Goal: Task Accomplishment & Management: Use online tool/utility

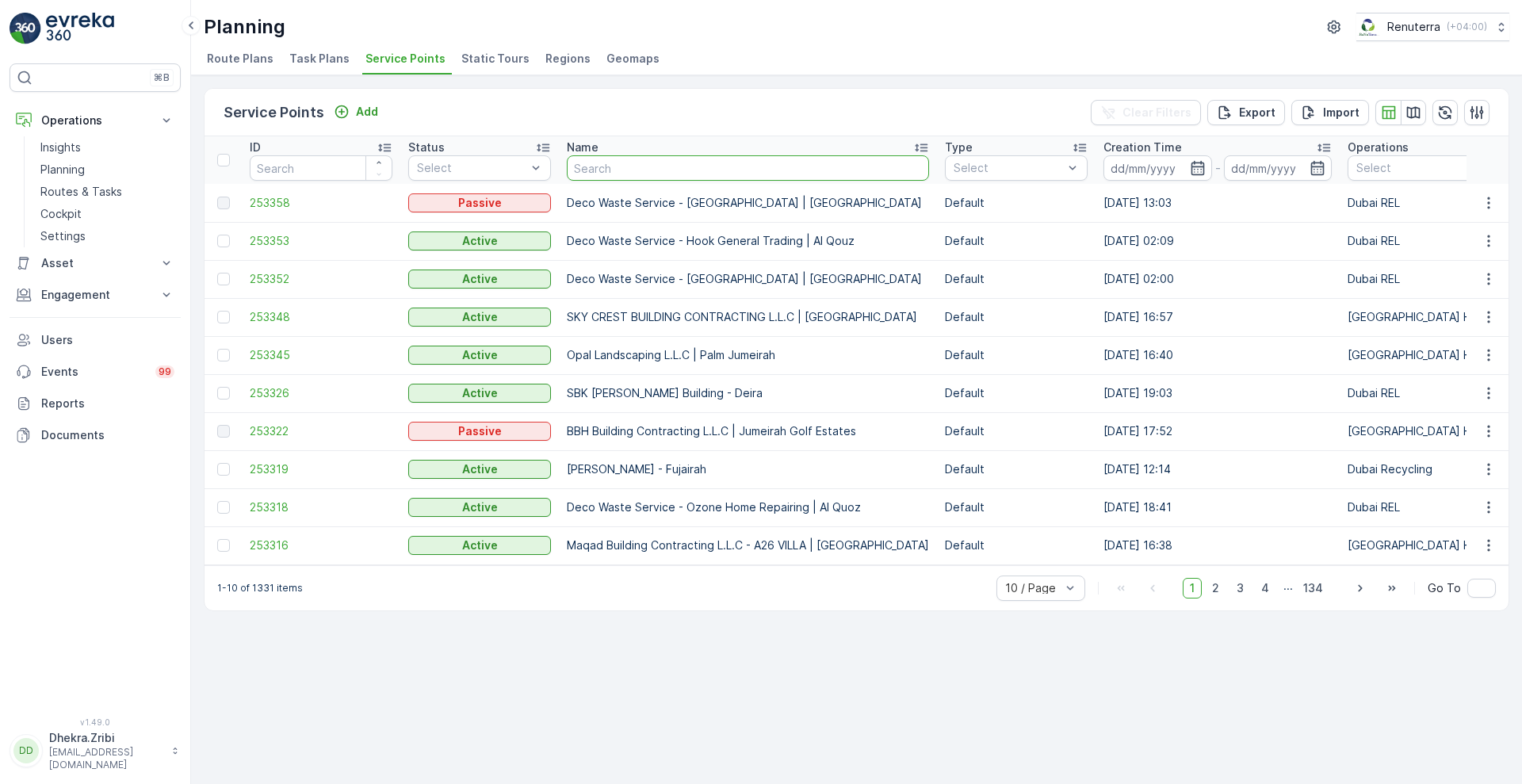
click at [656, 168] on input "text" at bounding box center [748, 168] width 362 height 26
type input "nephro"
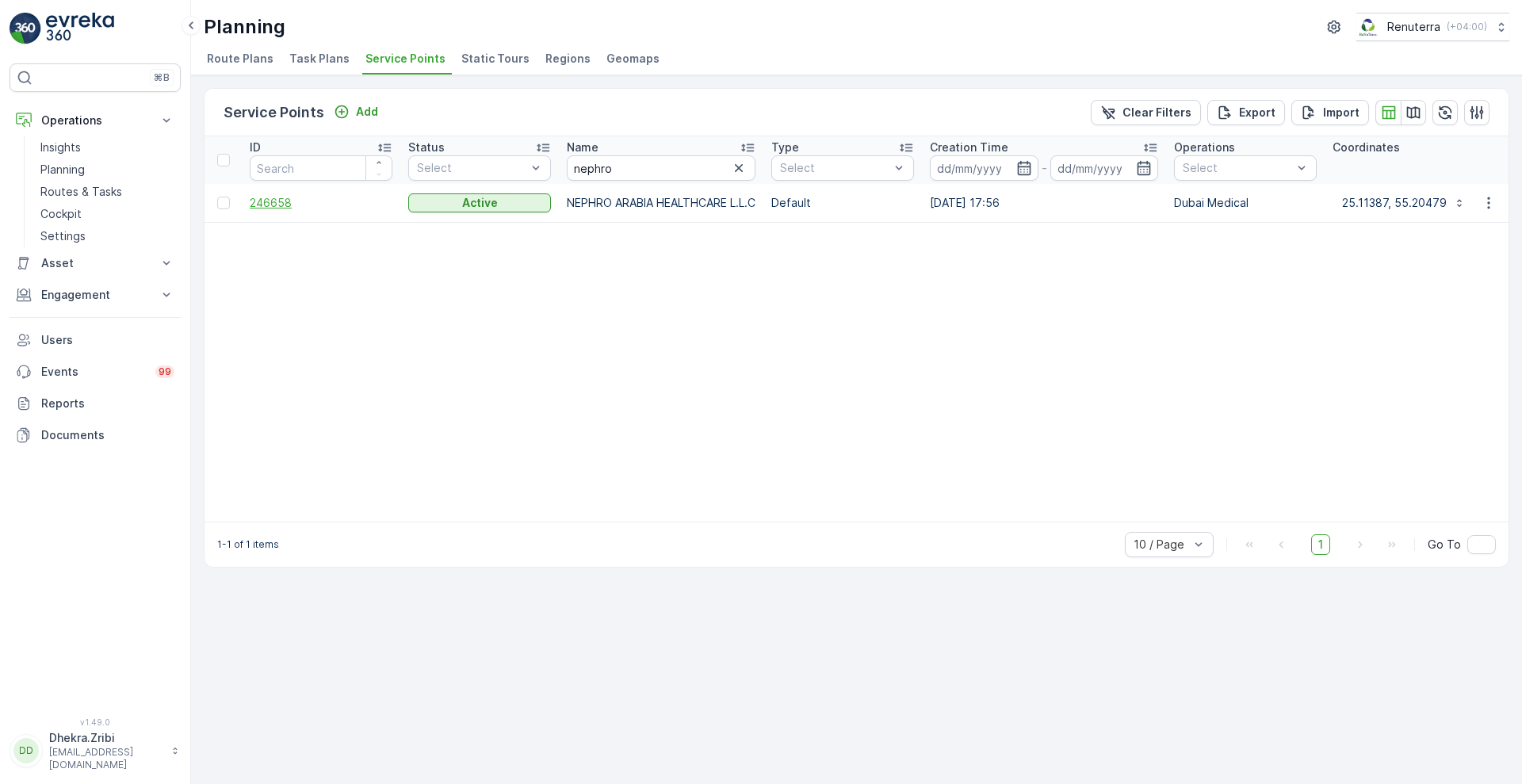
click at [278, 202] on span "246658" at bounding box center [321, 202] width 142 height 16
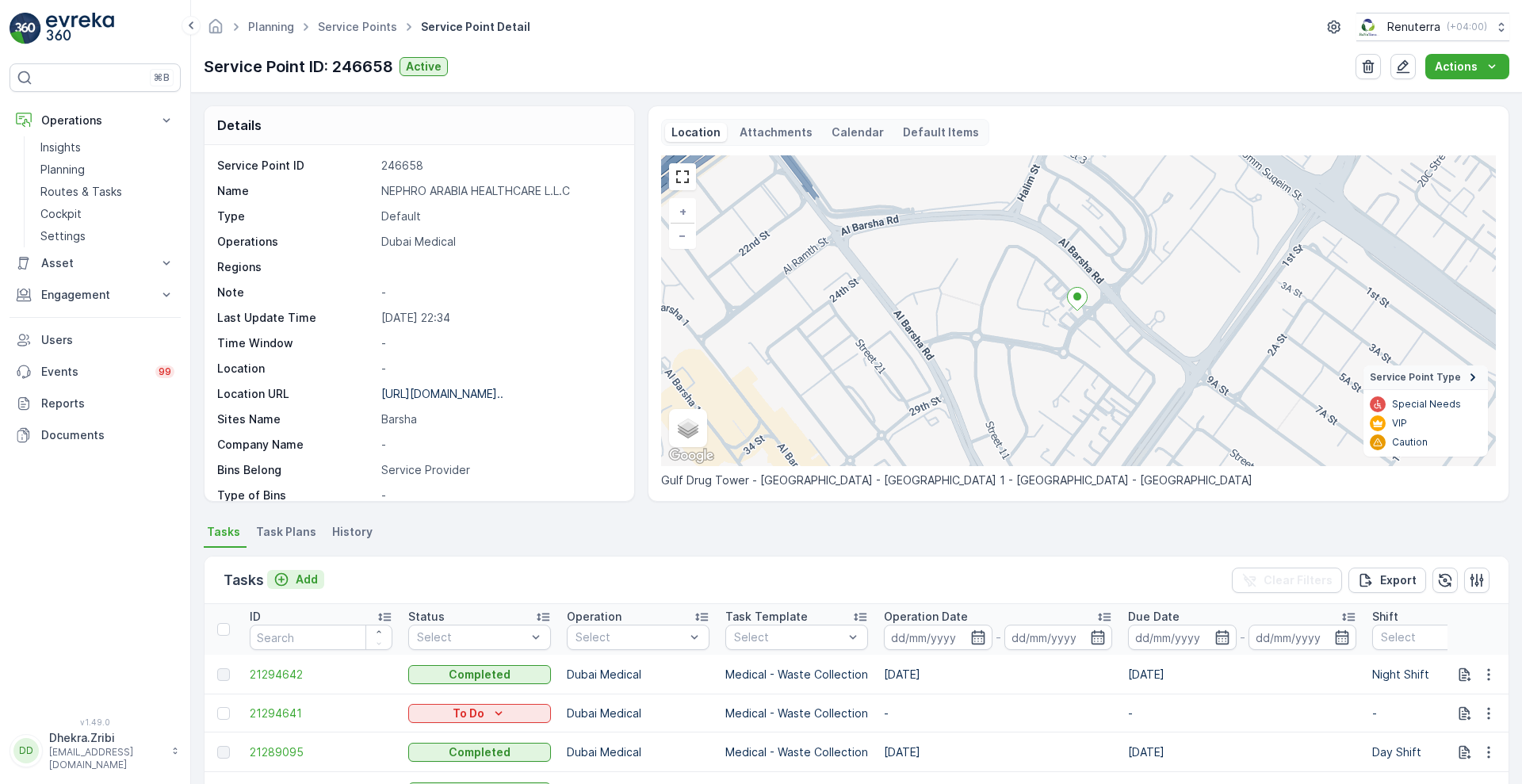
click at [306, 580] on p "Add" at bounding box center [306, 580] width 22 height 16
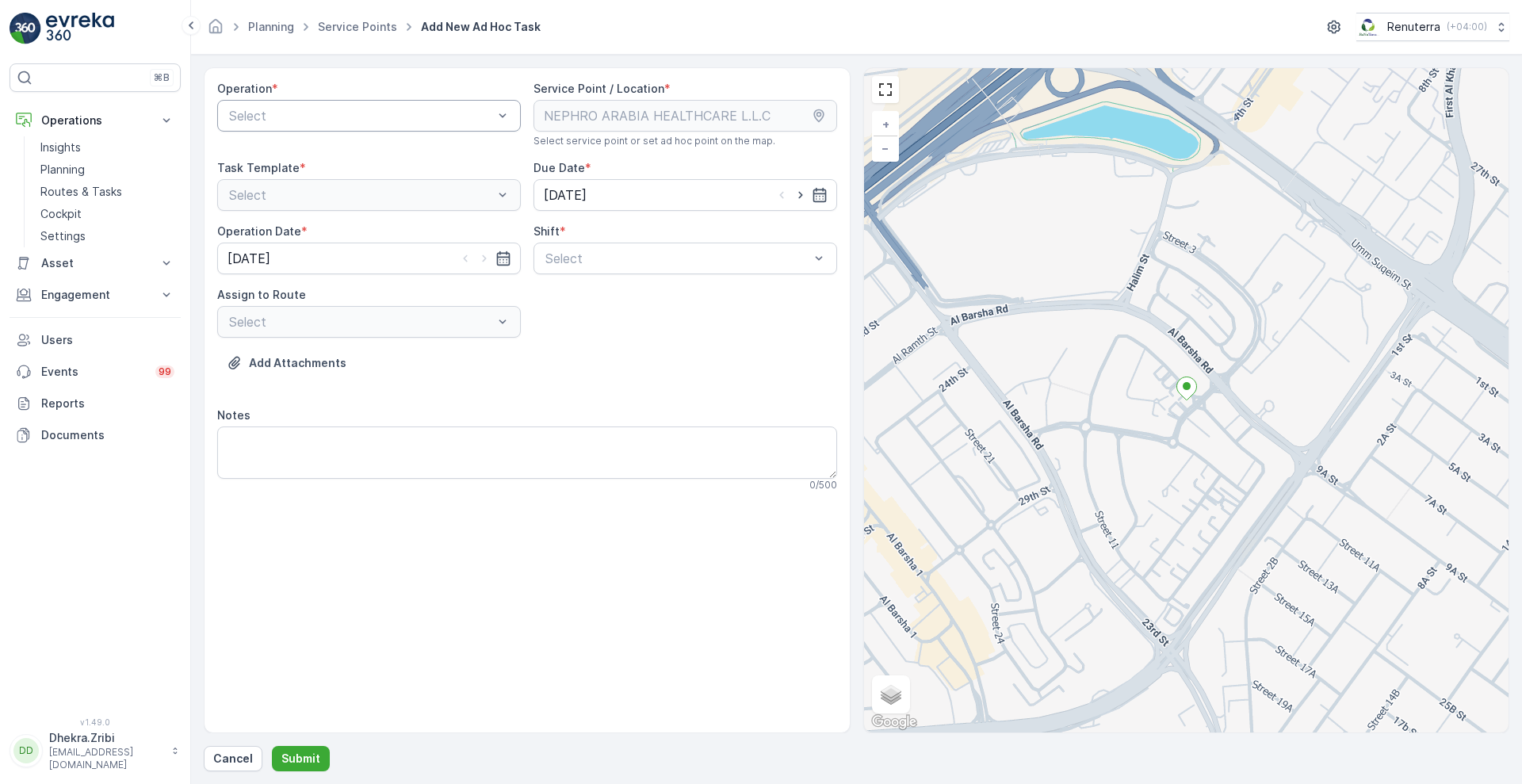
click at [436, 113] on div at bounding box center [360, 116] width 267 height 14
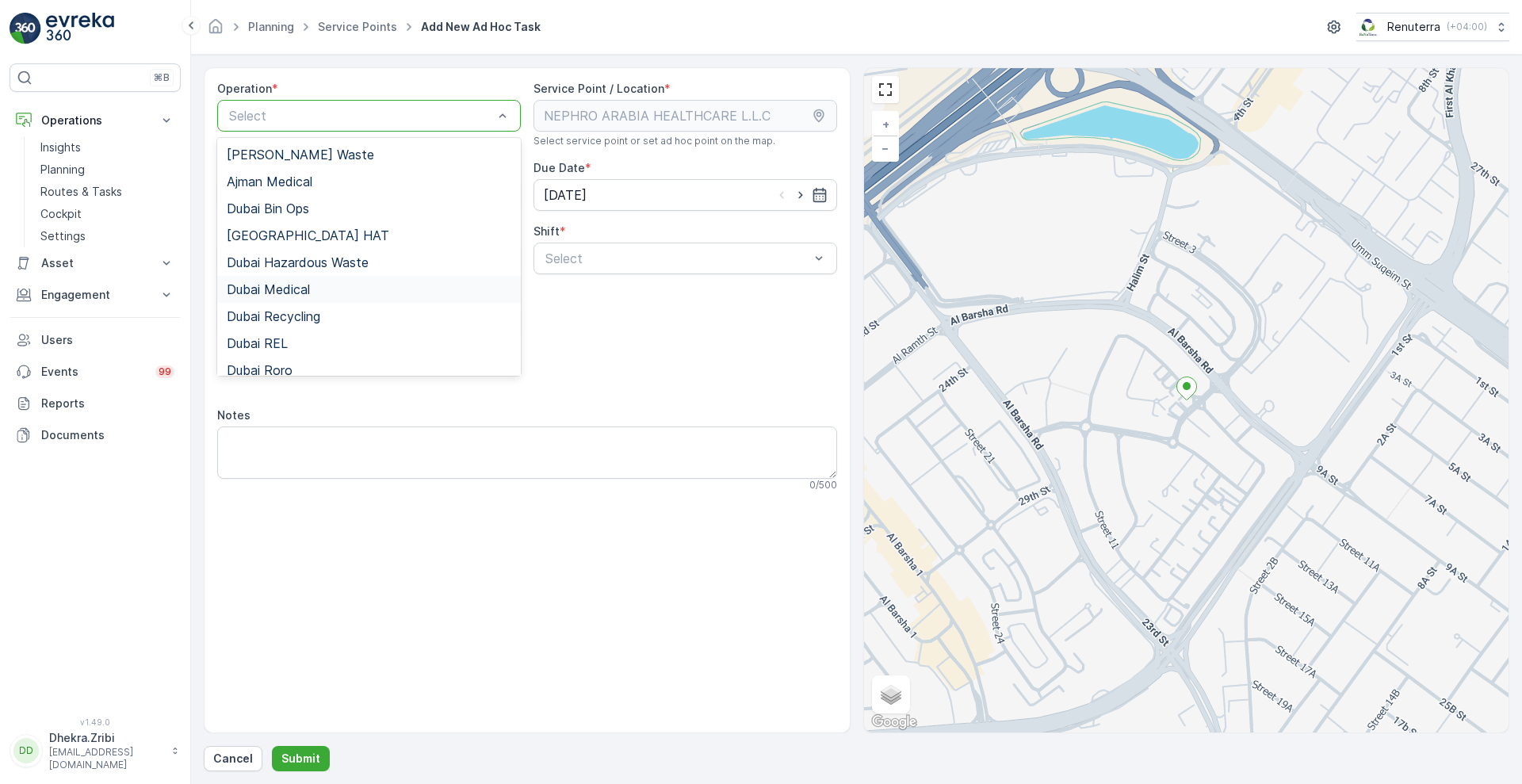
click at [313, 292] on div "Dubai Medical" at bounding box center [368, 289] width 284 height 14
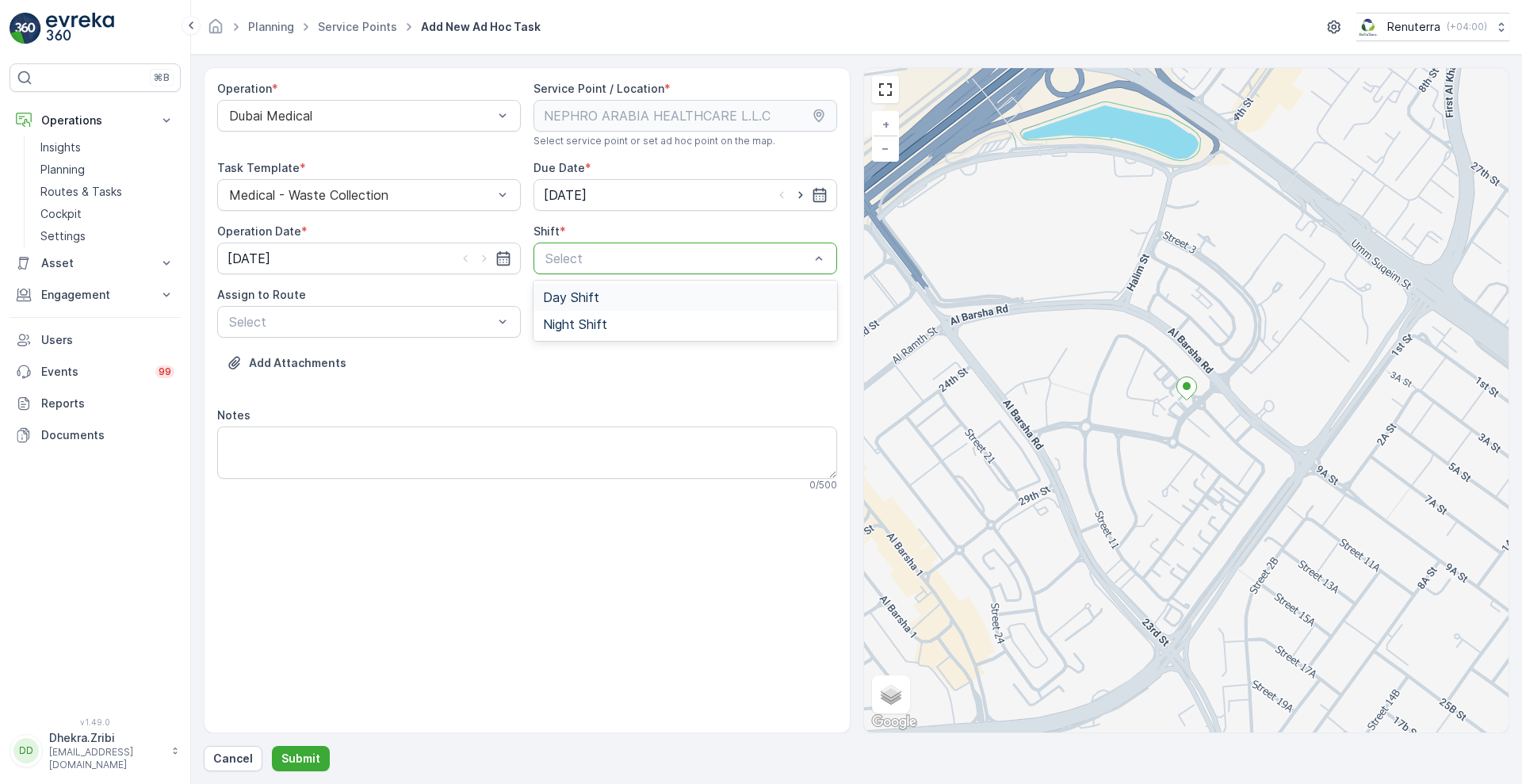
click at [601, 245] on div "Select" at bounding box center [684, 259] width 303 height 32
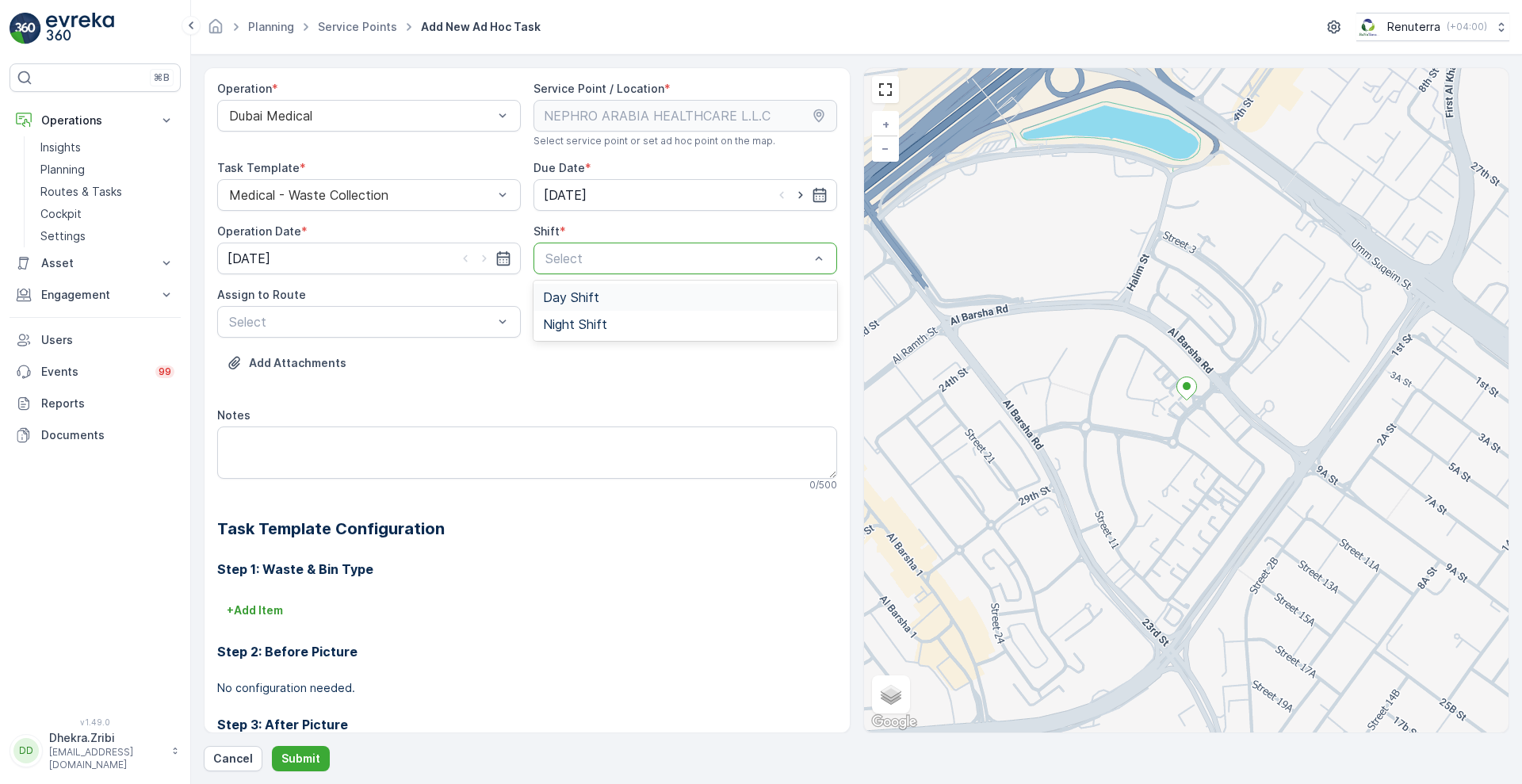
click at [585, 296] on span "Day Shift" at bounding box center [571, 297] width 56 height 14
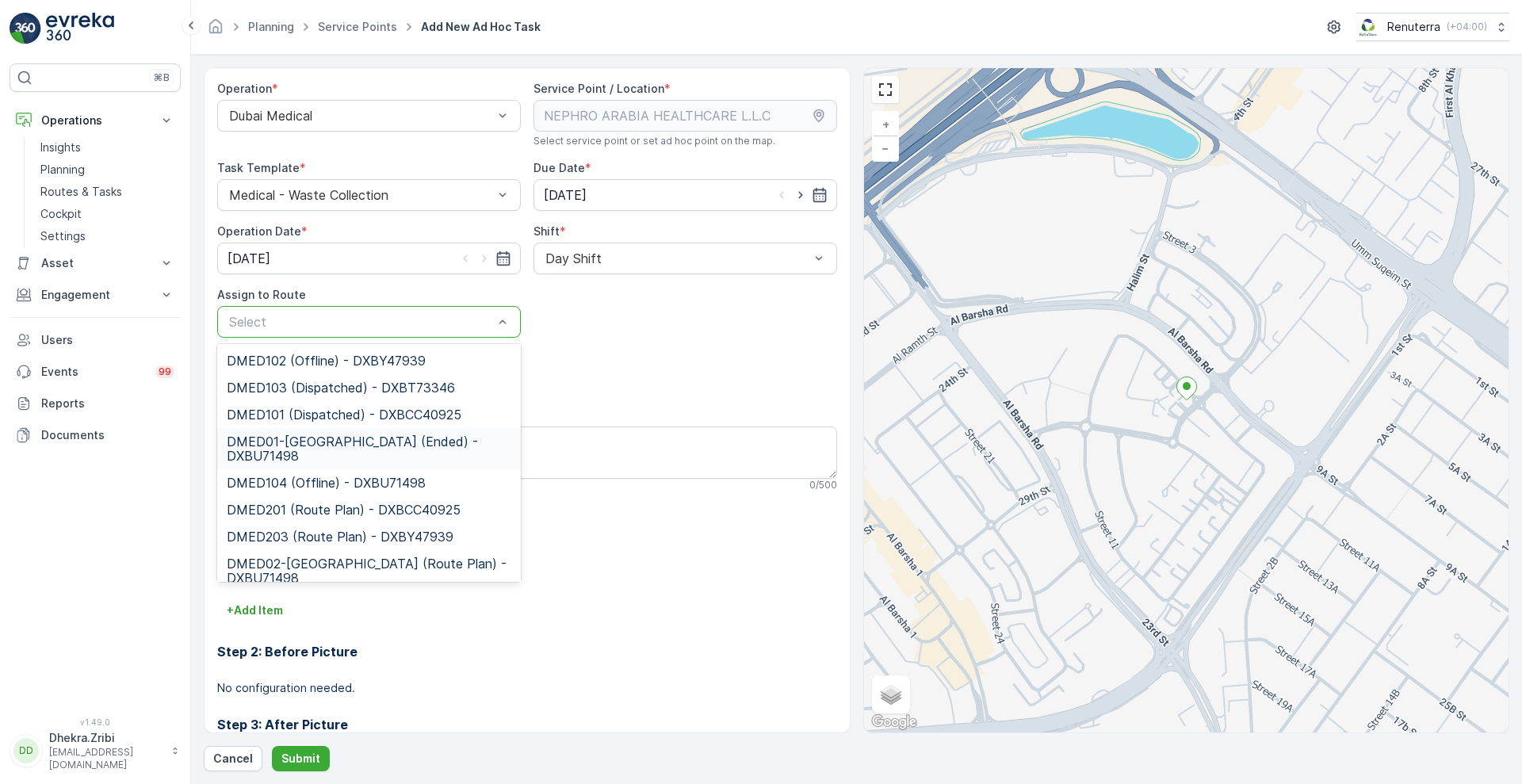
click at [345, 438] on span "DMED01-[GEOGRAPHIC_DATA] (Ended) - DXBU71498" at bounding box center [368, 448] width 284 height 29
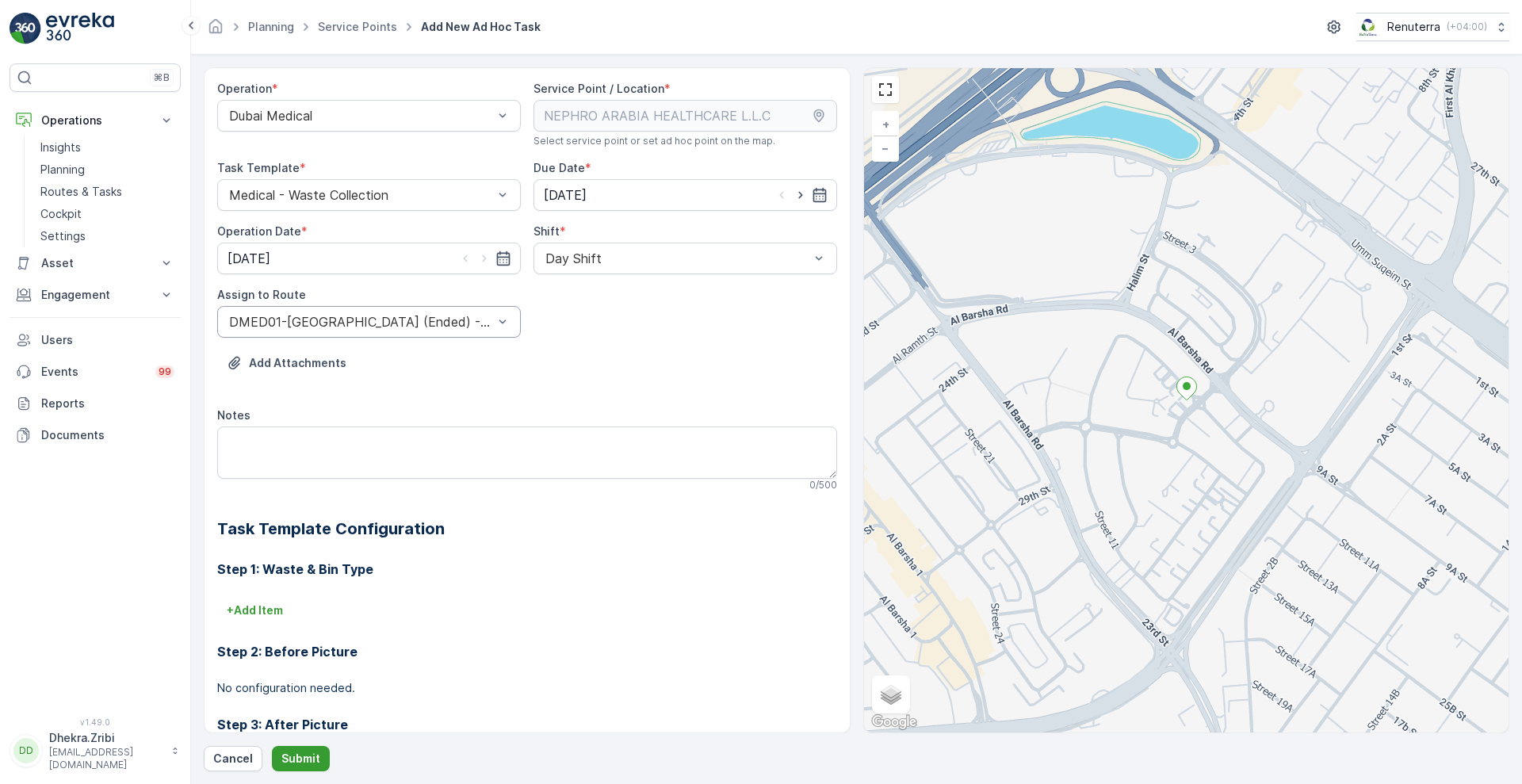
click at [287, 759] on p "Submit" at bounding box center [300, 758] width 39 height 16
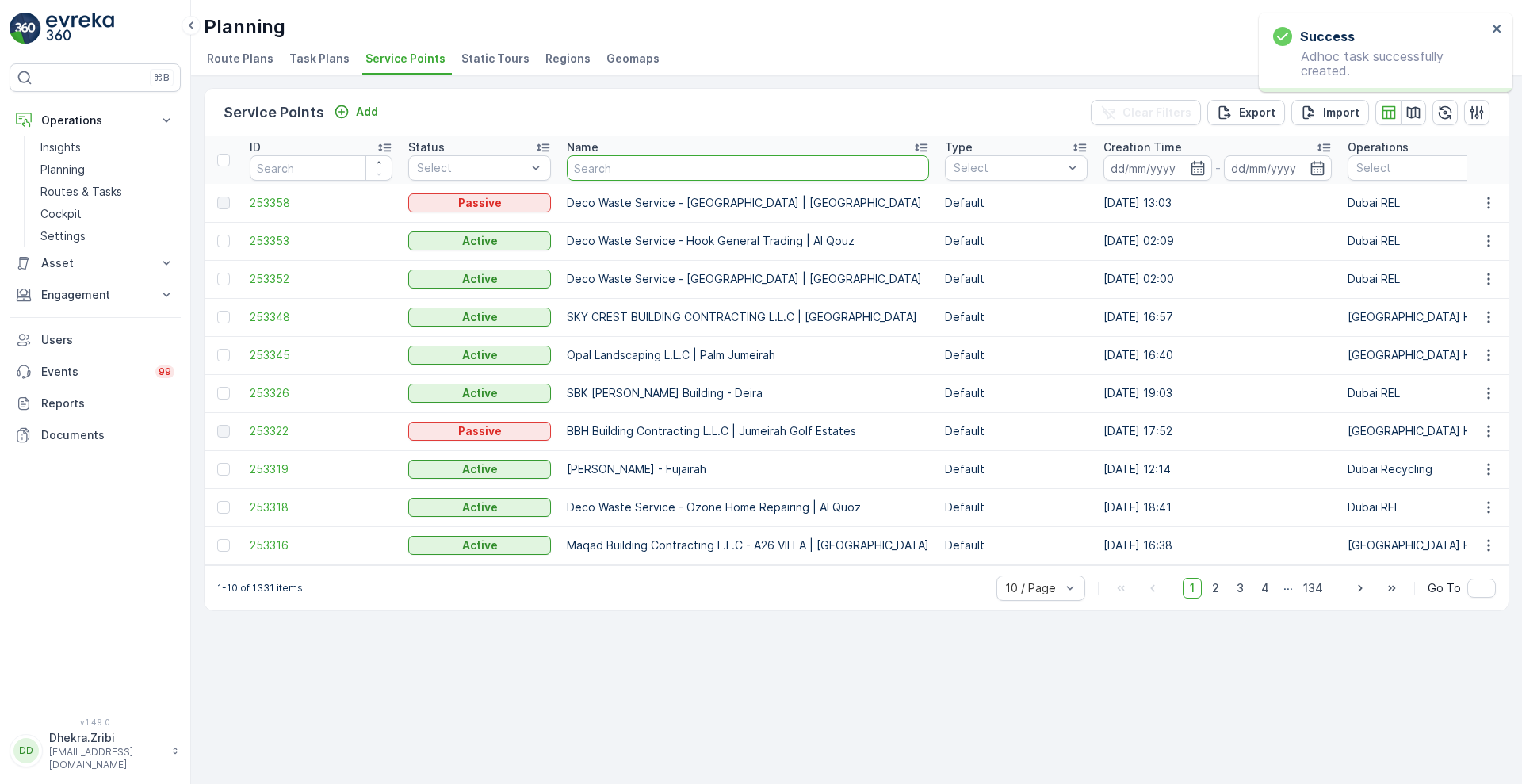
click at [644, 173] on input "text" at bounding box center [748, 168] width 362 height 26
type input "aaki"
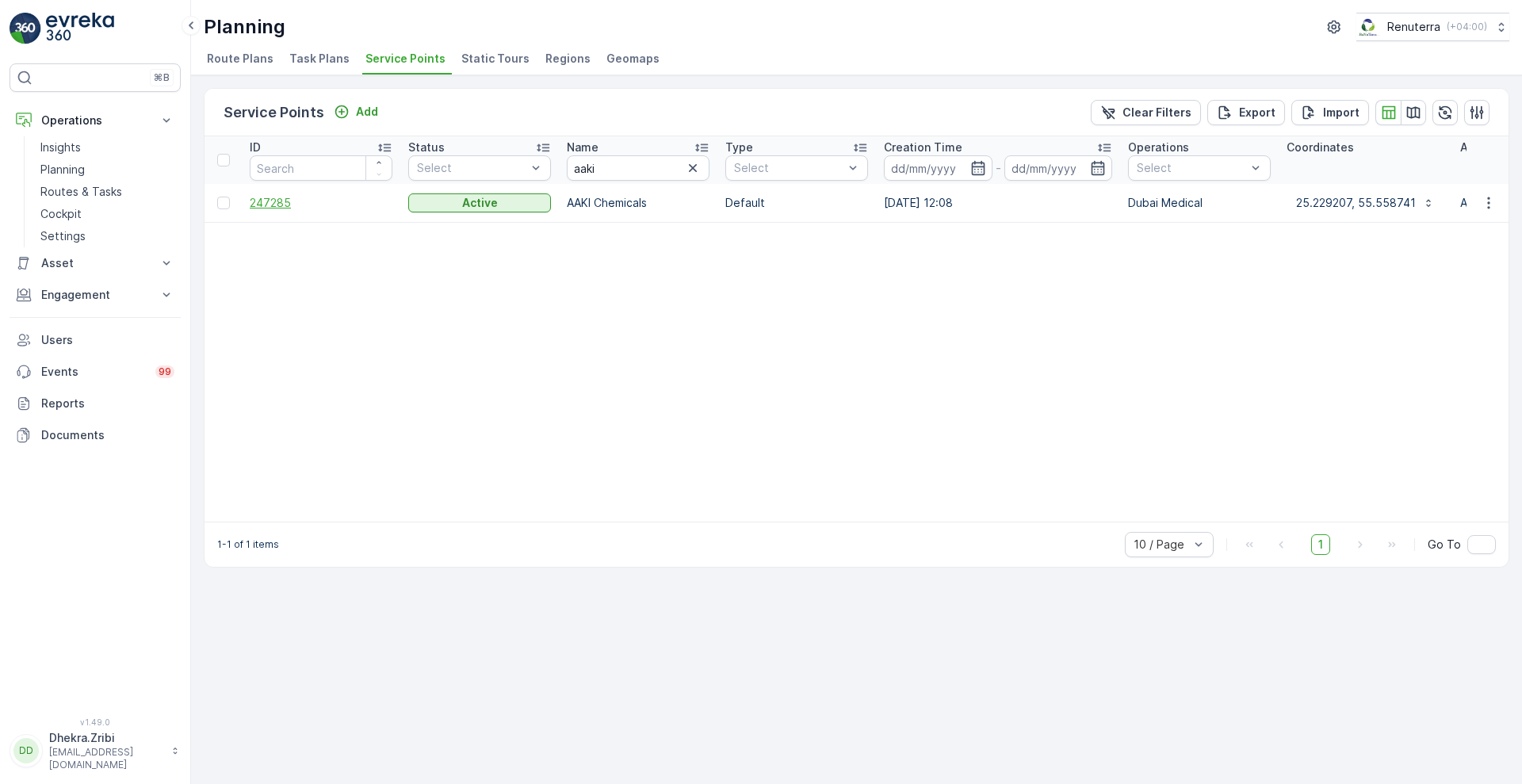
click at [283, 203] on span "247285" at bounding box center [321, 202] width 142 height 16
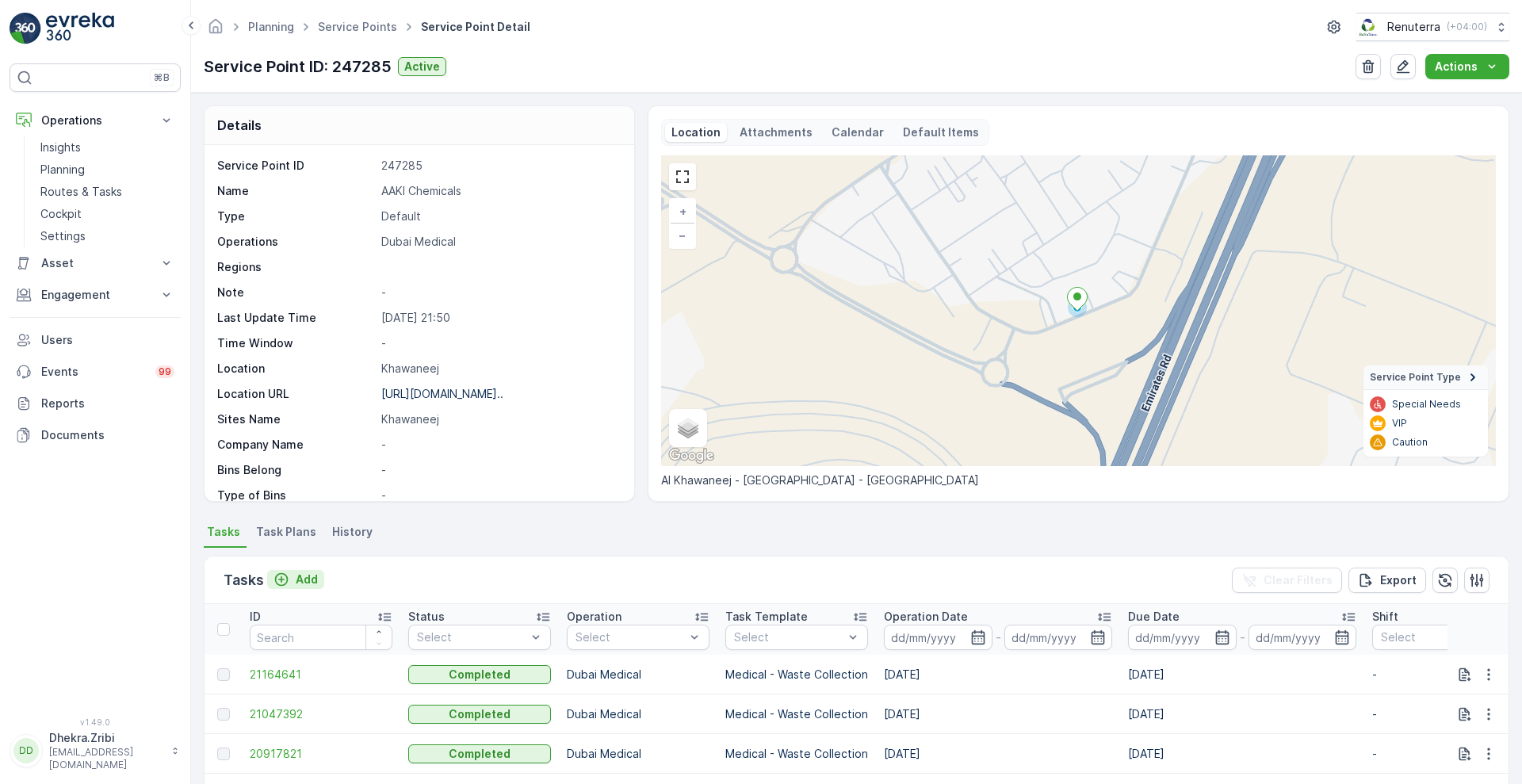
click at [298, 573] on p "Add" at bounding box center [306, 580] width 22 height 16
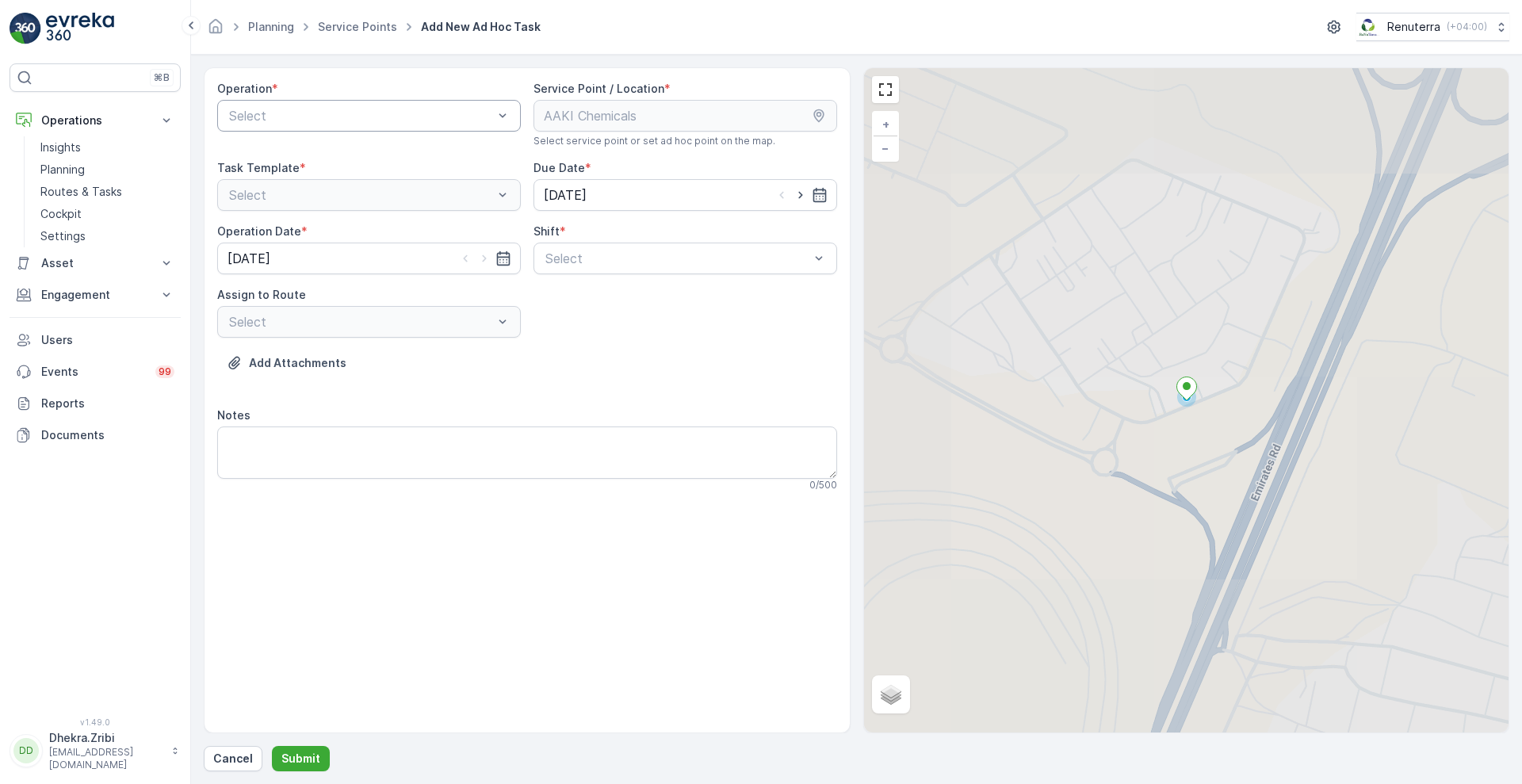
click at [469, 118] on div at bounding box center [360, 116] width 267 height 14
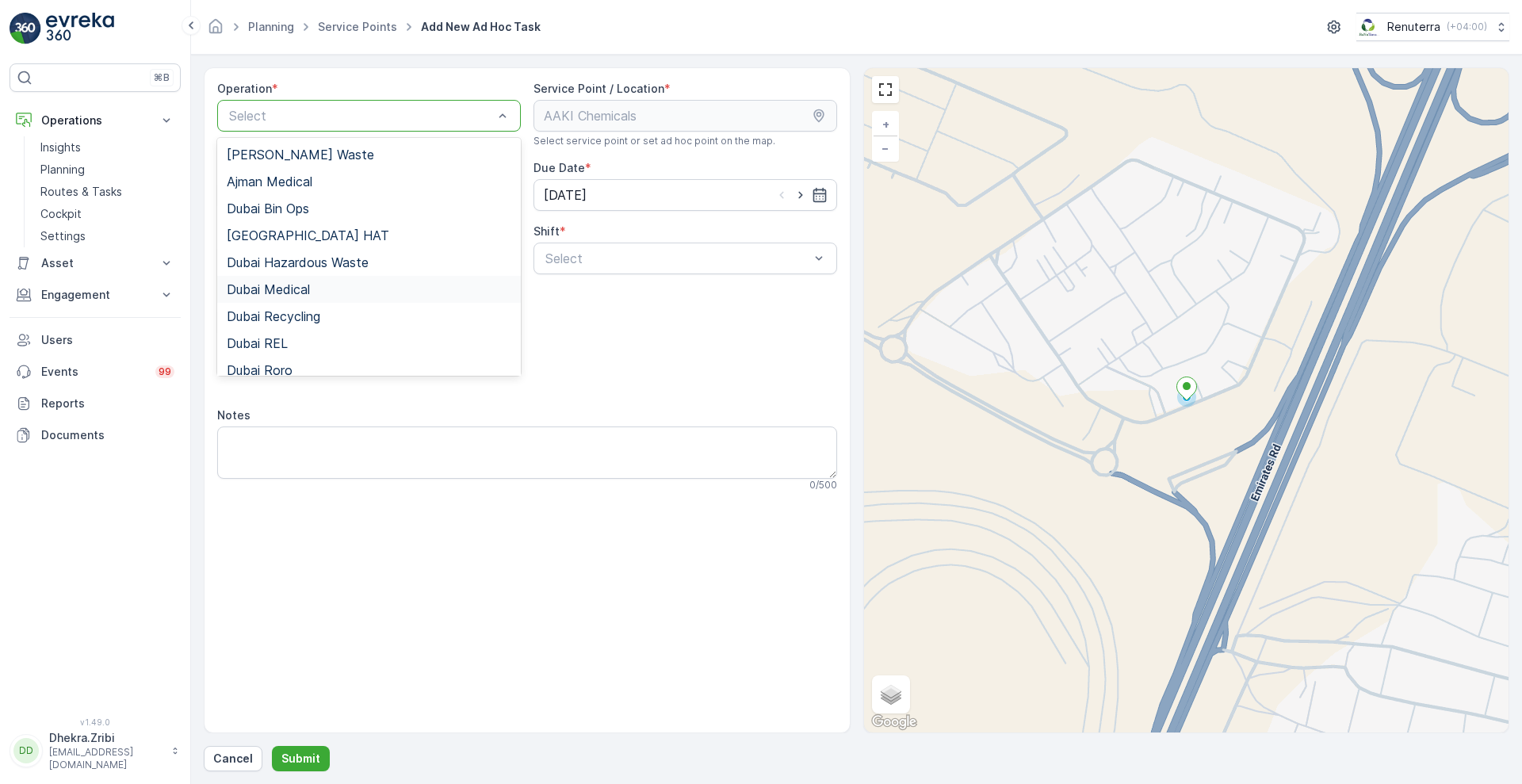
click at [324, 292] on div "Dubai Medical" at bounding box center [368, 289] width 284 height 14
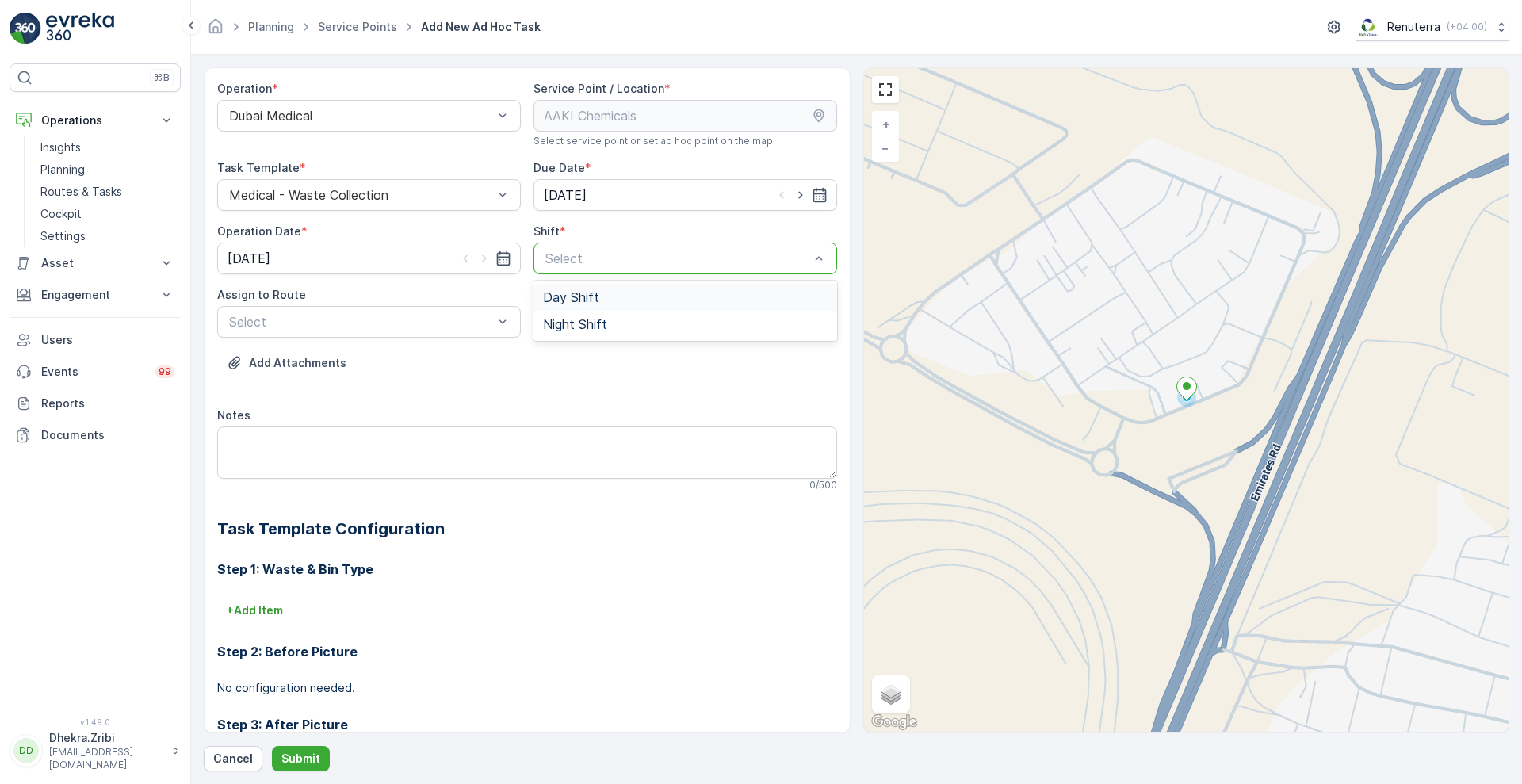
click at [580, 258] on div at bounding box center [677, 258] width 267 height 14
click at [574, 290] on span "Day Shift" at bounding box center [571, 297] width 56 height 14
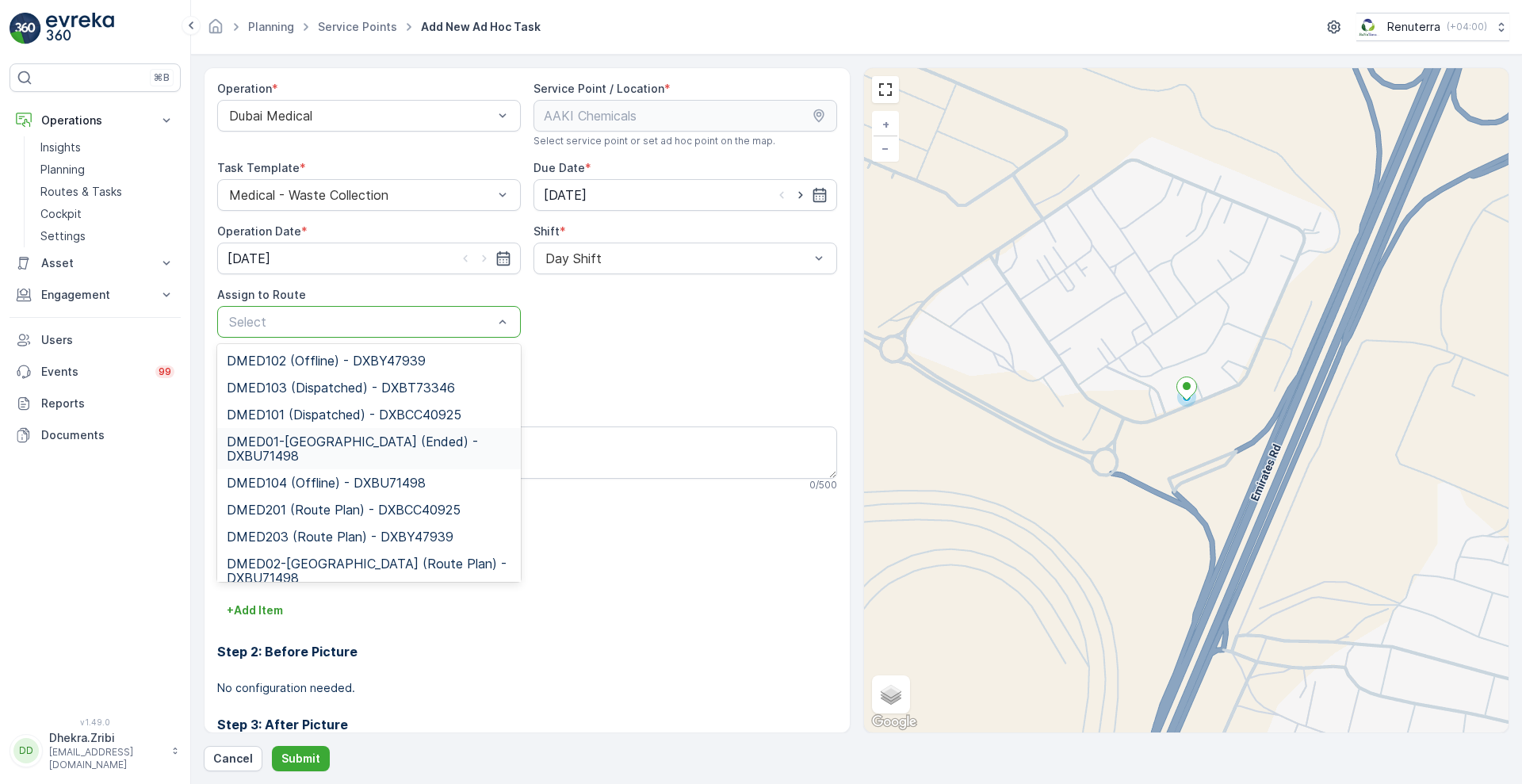
click at [339, 447] on span "DMED01-[GEOGRAPHIC_DATA] (Ended) - DXBU71498" at bounding box center [368, 448] width 284 height 29
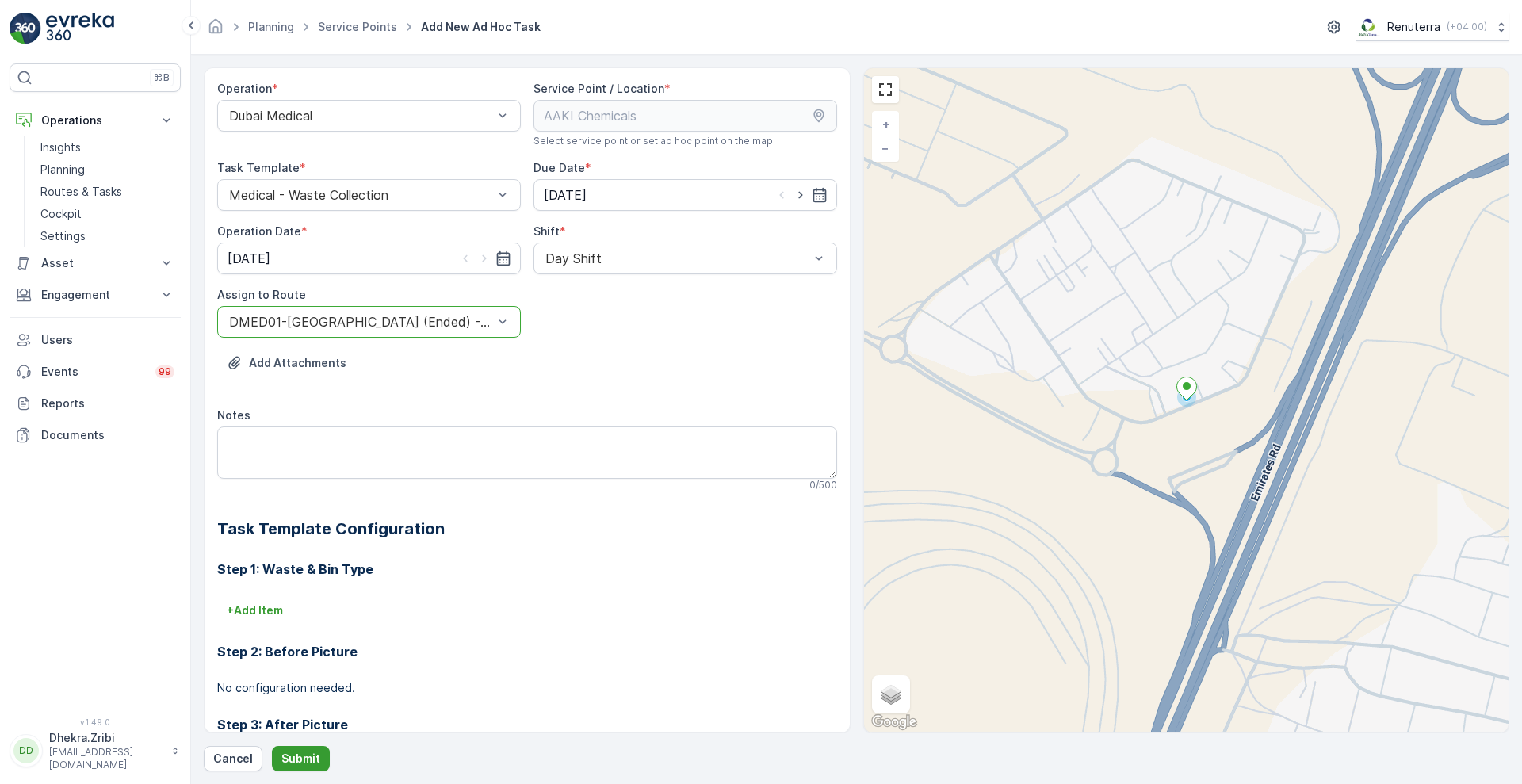
click at [289, 756] on p "Submit" at bounding box center [300, 758] width 39 height 16
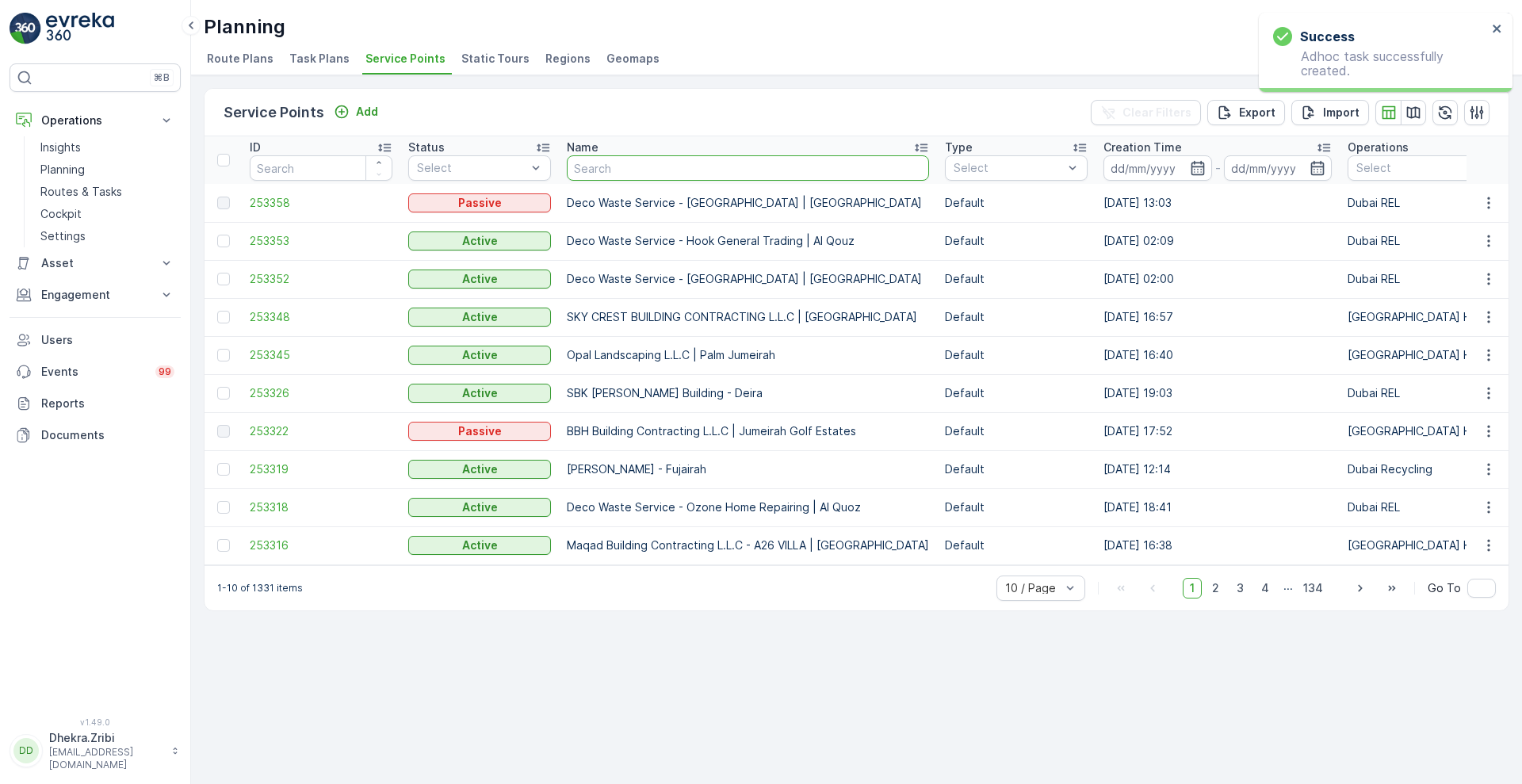
click at [624, 167] on input "text" at bounding box center [748, 168] width 362 height 26
type input "symb"
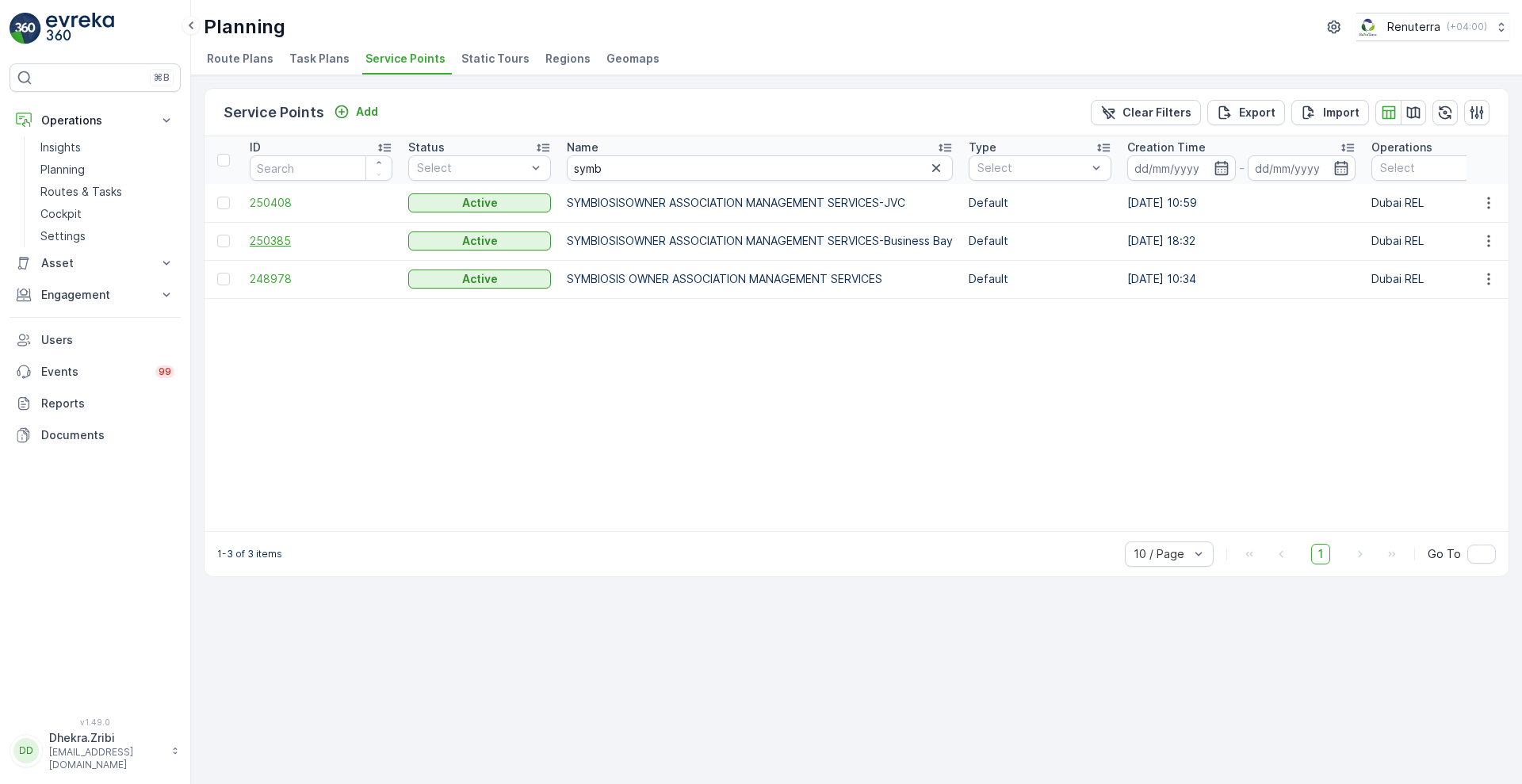
click at [264, 238] on span "250385" at bounding box center [321, 241] width 142 height 16
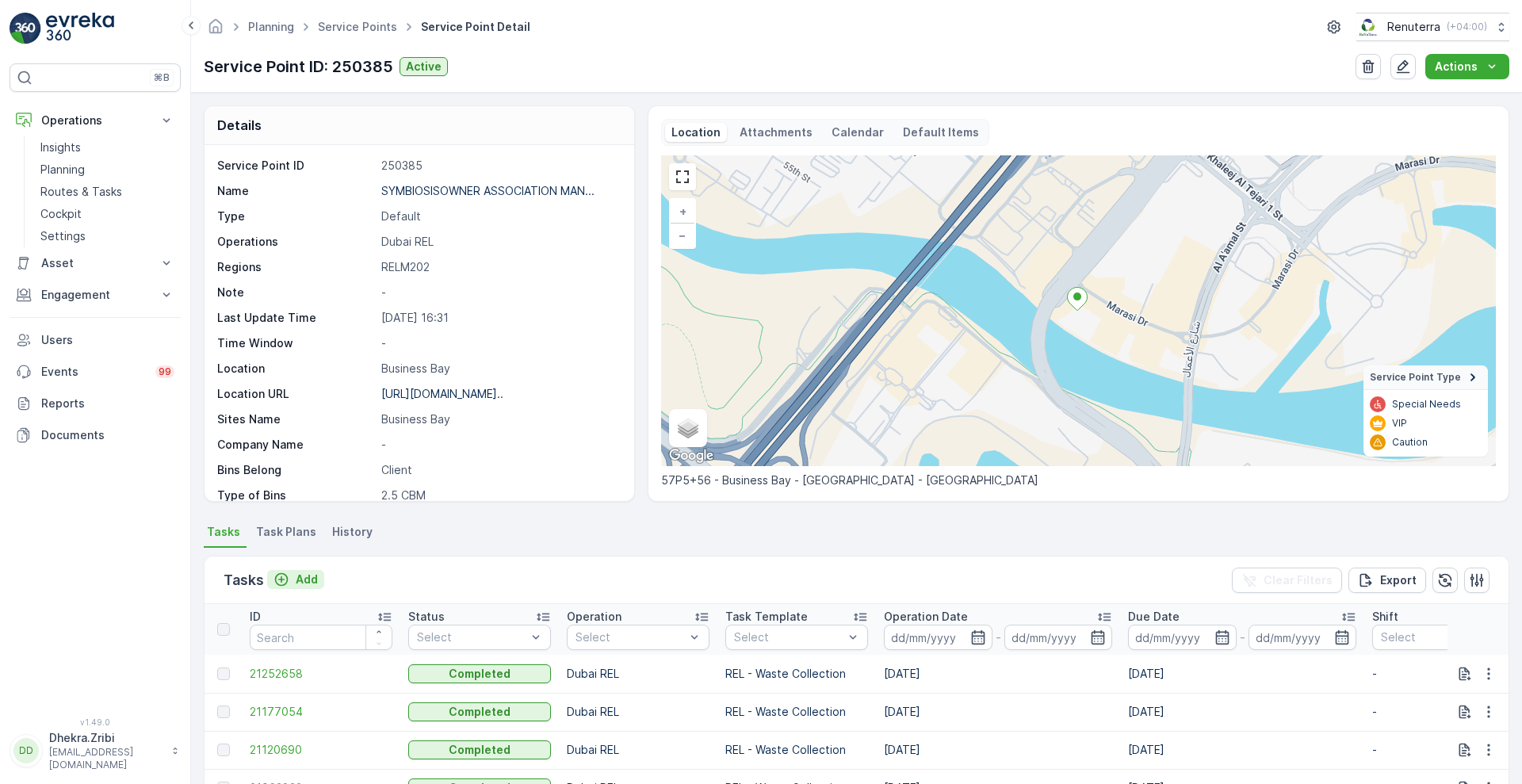
click at [294, 584] on div "Add" at bounding box center [295, 580] width 44 height 16
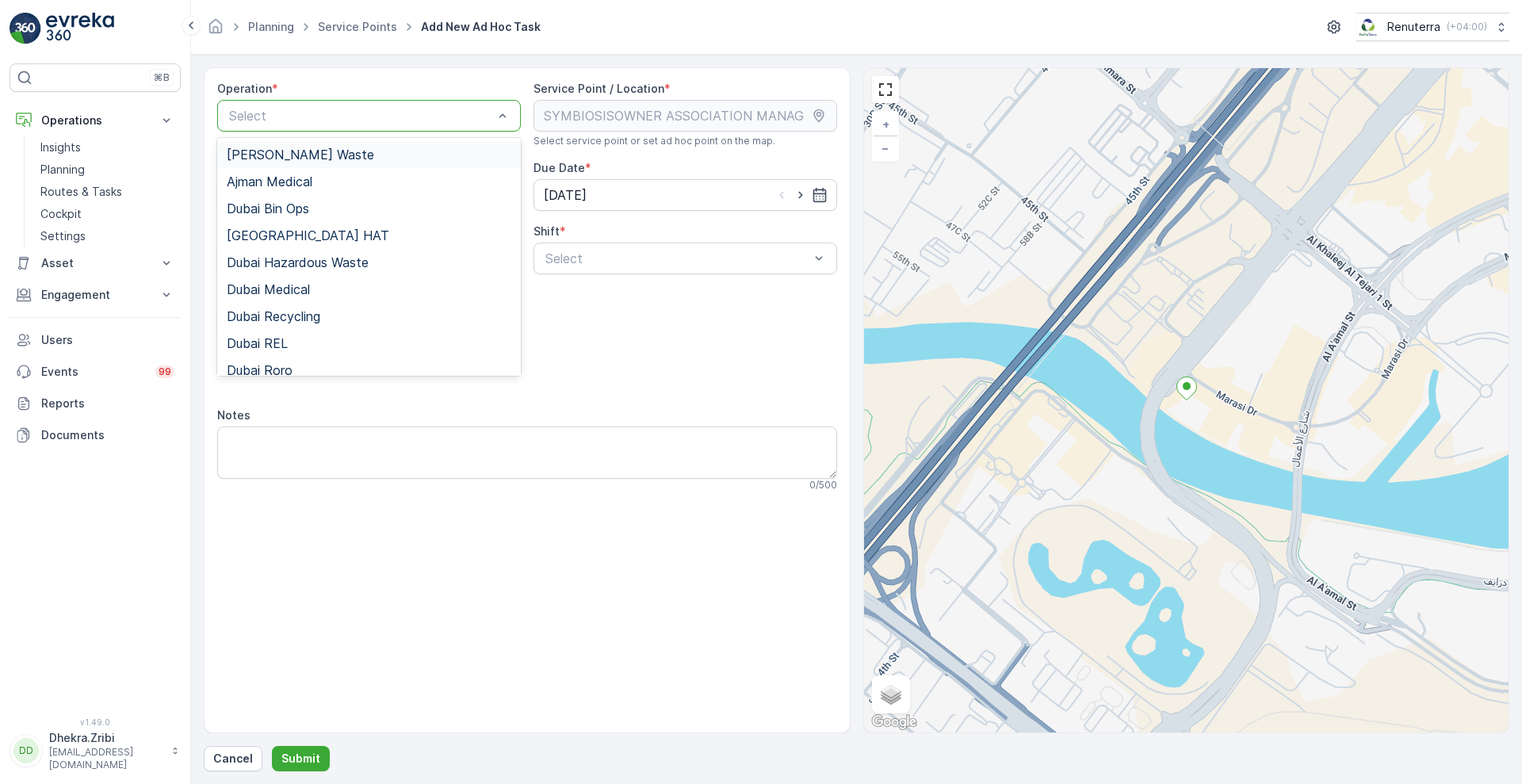
click at [465, 113] on div at bounding box center [360, 116] width 267 height 14
click at [285, 344] on span "Dubai REL" at bounding box center [257, 343] width 61 height 14
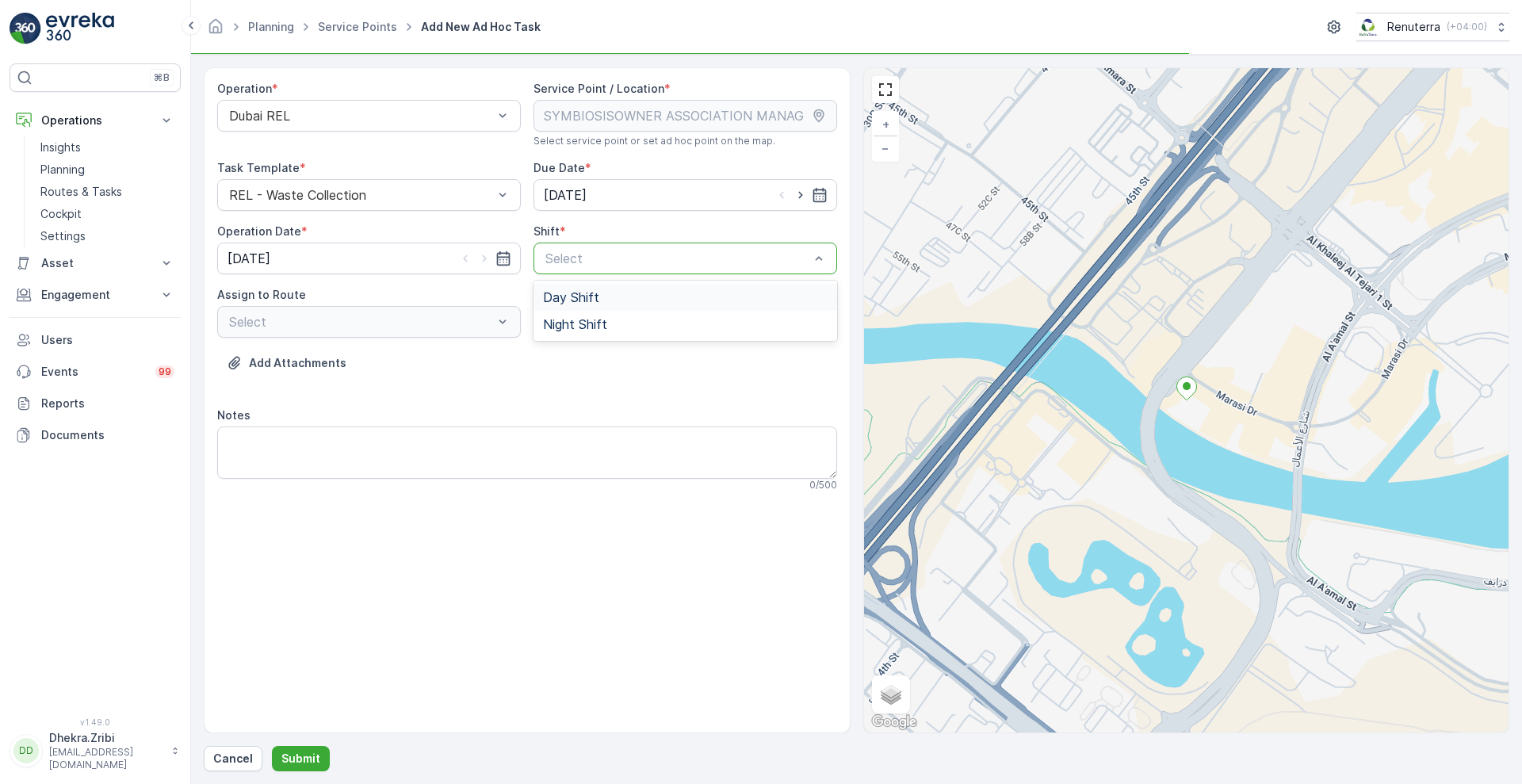
click at [606, 255] on div at bounding box center [677, 258] width 267 height 14
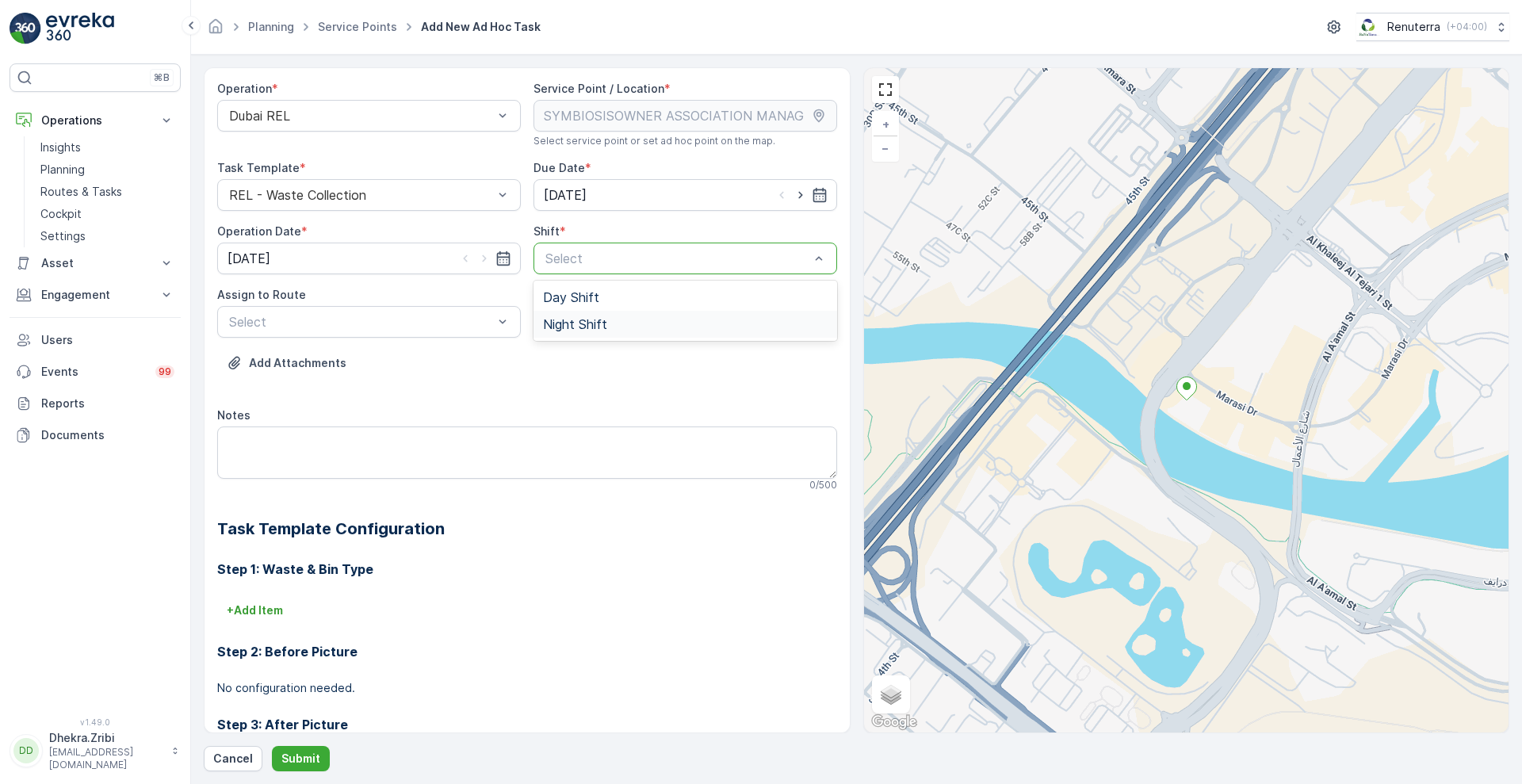
click at [572, 323] on span "Night Shift" at bounding box center [575, 324] width 64 height 14
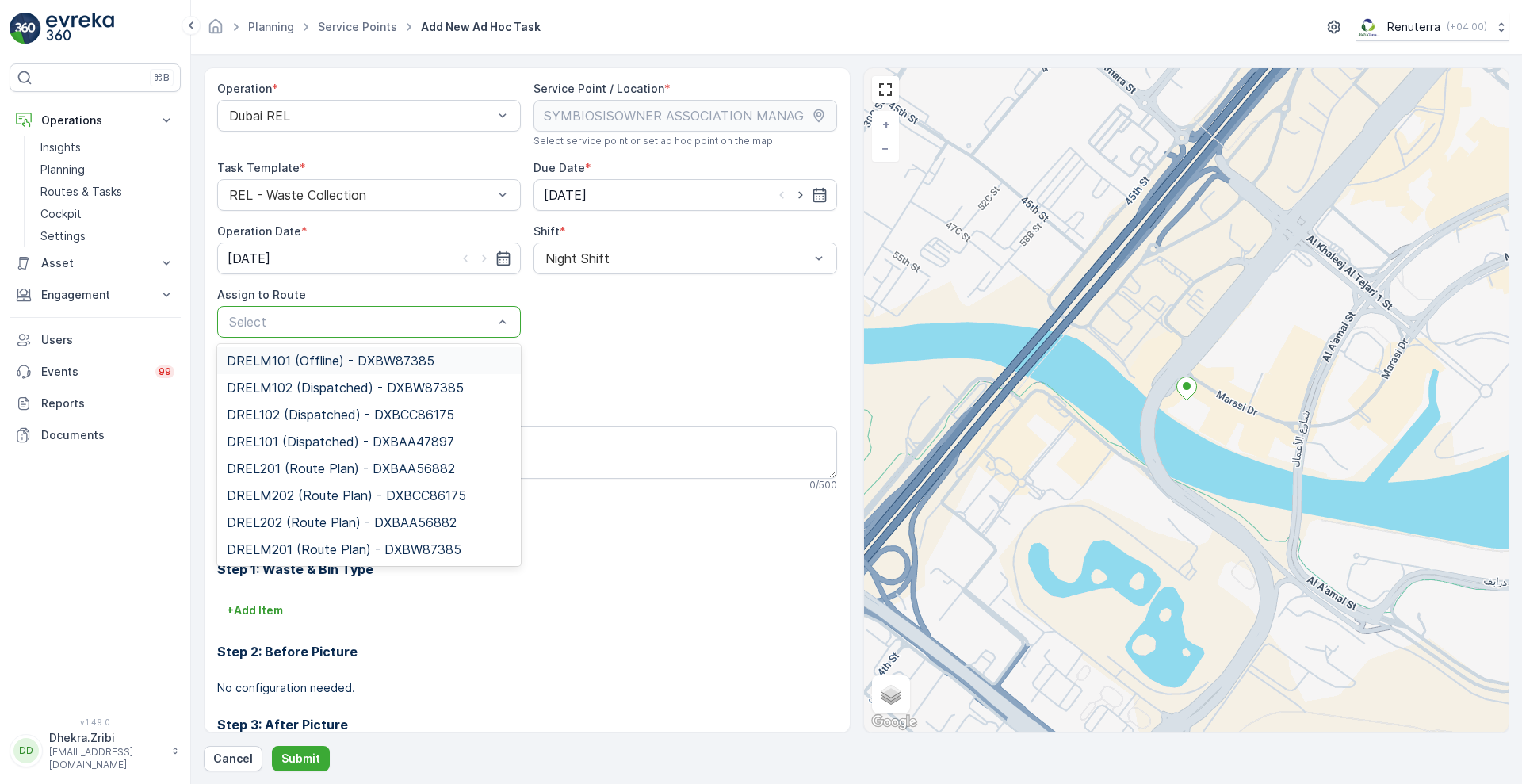
click at [448, 320] on div at bounding box center [360, 322] width 267 height 14
click at [321, 499] on span "DRELM202 (Route Plan) - DXBCC86175" at bounding box center [346, 495] width 239 height 14
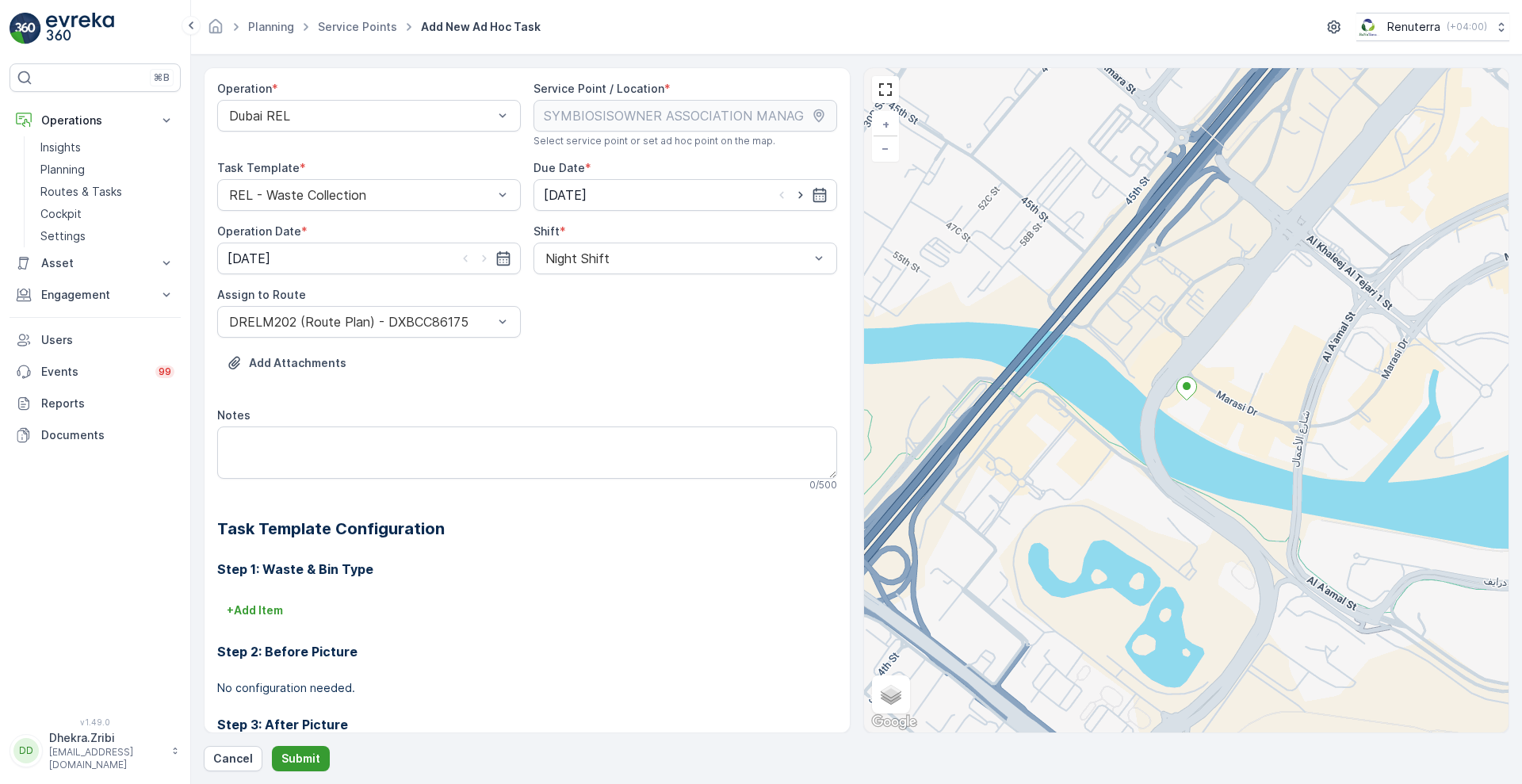
click at [303, 758] on p "Submit" at bounding box center [300, 758] width 39 height 16
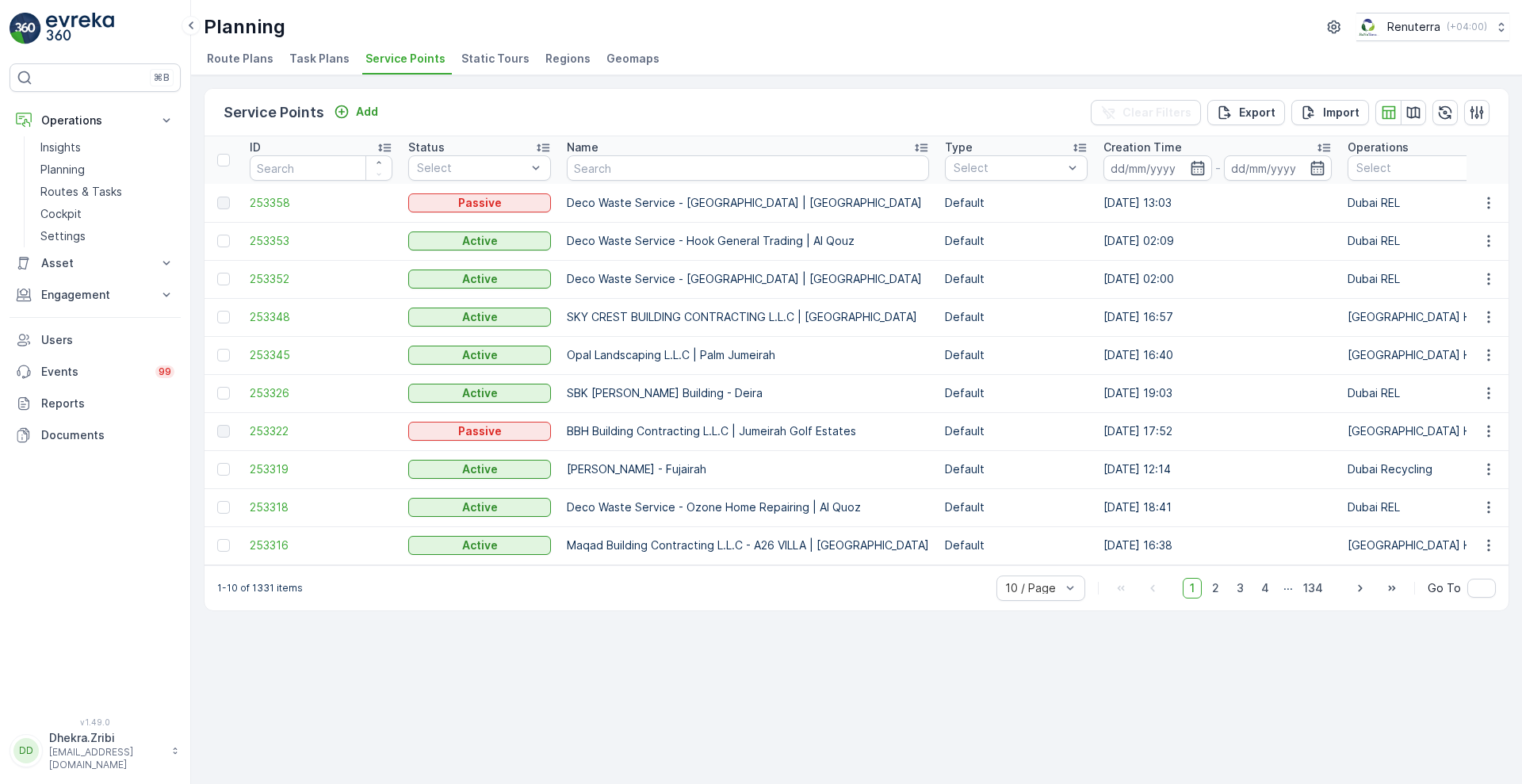
click at [303, 758] on div "Service Points Add Clear Filters Export Import ID Status Select Name Type Selec…" at bounding box center [855, 429] width 1330 height 708
